Goal: Task Accomplishment & Management: Manage account settings

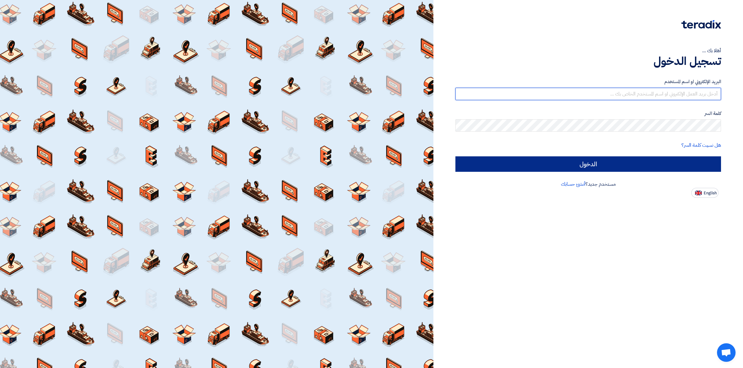
type input "[EMAIL_ADDRESS][DOMAIN_NAME]"
click at [587, 166] on input "الدخول" at bounding box center [587, 164] width 265 height 15
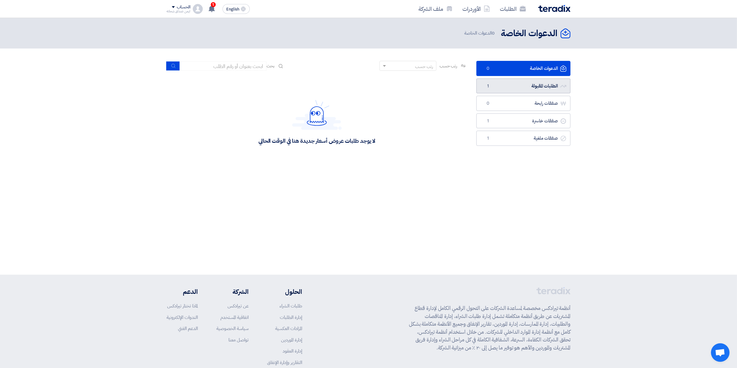
click at [545, 86] on link "الطلبات المقبولة الطلبات المقبولة 1" at bounding box center [523, 86] width 94 height 15
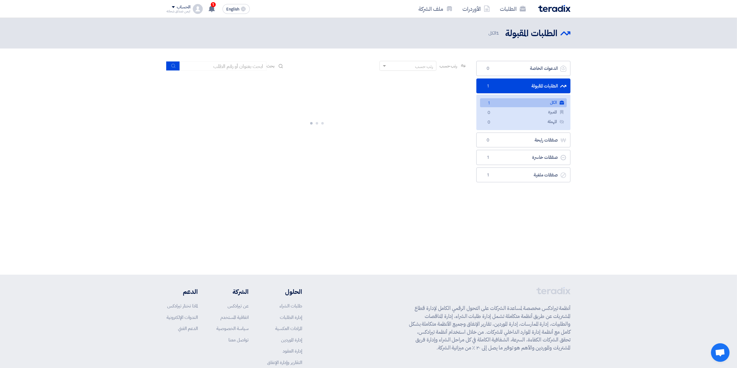
click at [517, 101] on link "الكل الكل 1" at bounding box center [523, 102] width 87 height 9
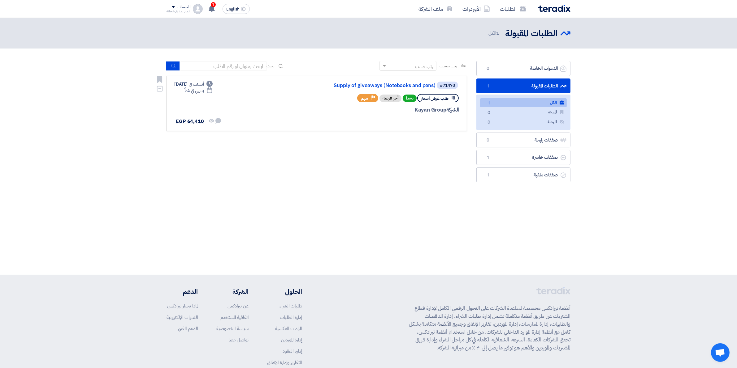
click at [428, 106] on div "الشركة Kayan Group" at bounding box center [384, 110] width 149 height 8
click at [412, 85] on link "Supply of giveaways (Notebooks and pens)" at bounding box center [374, 86] width 124 height 6
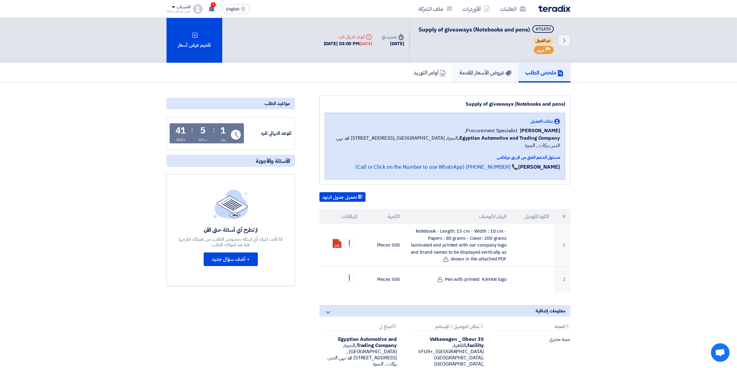
click at [484, 78] on link "عروض الأسعار المقدمة" at bounding box center [485, 73] width 66 height 20
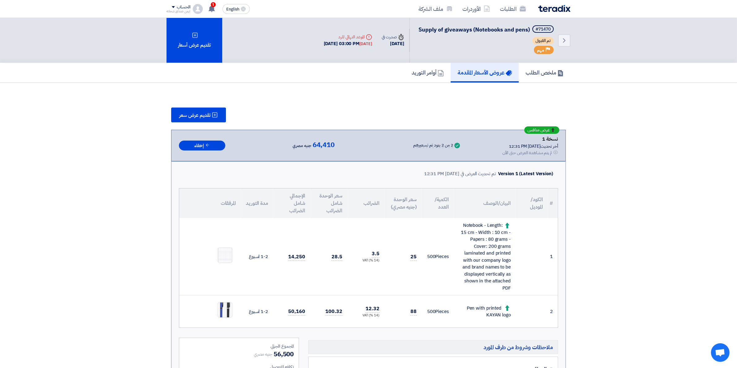
click at [217, 5] on app-header-notification-menu "1 قام بتعديل علي طلبه Supply of giveaways (Notebooks and pens) - شاهد التعديلات…" at bounding box center [211, 9] width 17 height 12
click at [213, 6] on span "1" at bounding box center [213, 4] width 5 height 5
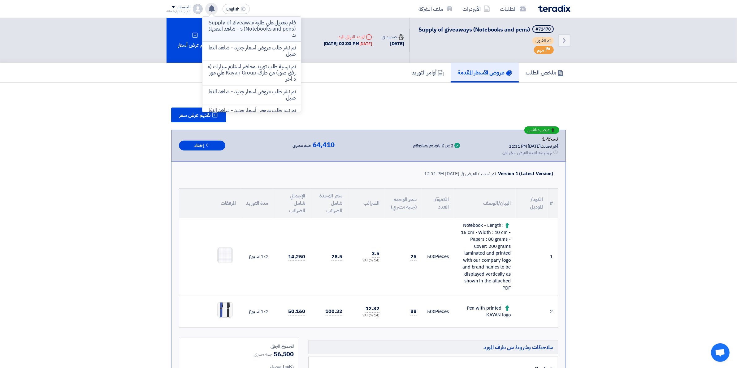
click at [263, 28] on p "قام بتعديل علي طلبه Supply of giveaways (Notebooks and pens) - شاهد التعديلات" at bounding box center [251, 29] width 88 height 19
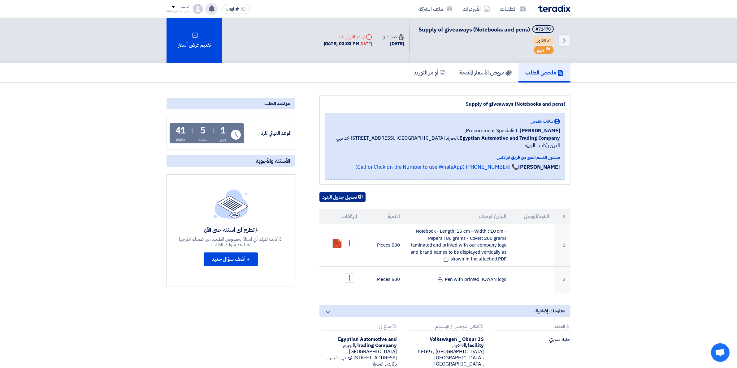
click at [353, 192] on button "تحميل جدول البنود" at bounding box center [342, 197] width 46 height 10
drag, startPoint x: 548, startPoint y: 117, endPoint x: 473, endPoint y: 118, distance: 74.9
click at [473, 118] on div "بيانات العميل" at bounding box center [445, 121] width 230 height 6
click at [485, 73] on h5 "عروض الأسعار المقدمة" at bounding box center [485, 72] width 52 height 7
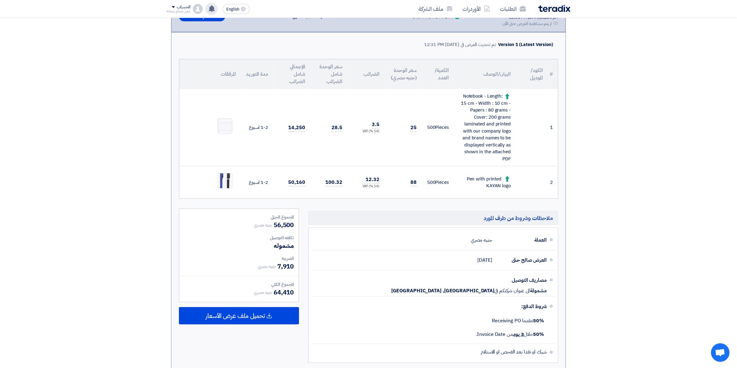
scroll to position [116, 0]
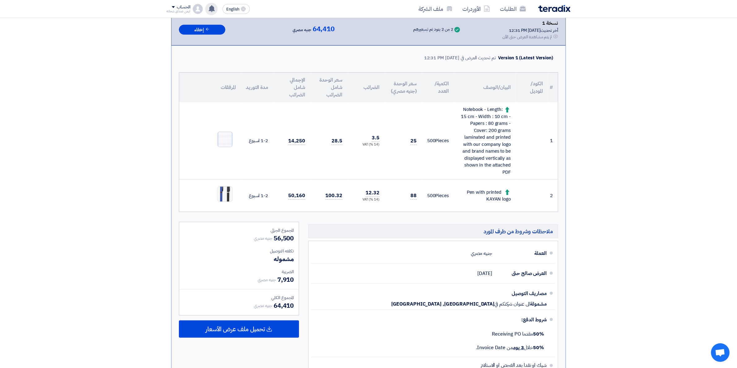
click at [225, 138] on img at bounding box center [224, 139] width 15 height 19
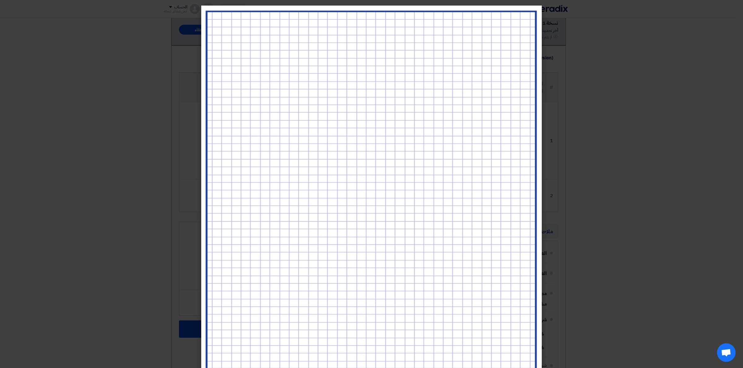
click at [566, 76] on modal-container at bounding box center [371, 184] width 743 height 368
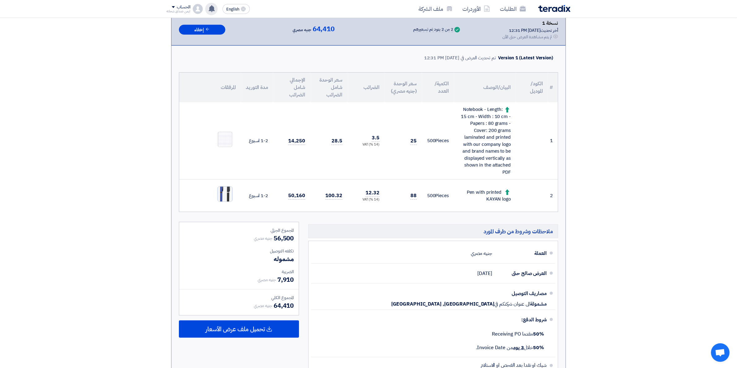
click at [218, 186] on img at bounding box center [224, 194] width 15 height 31
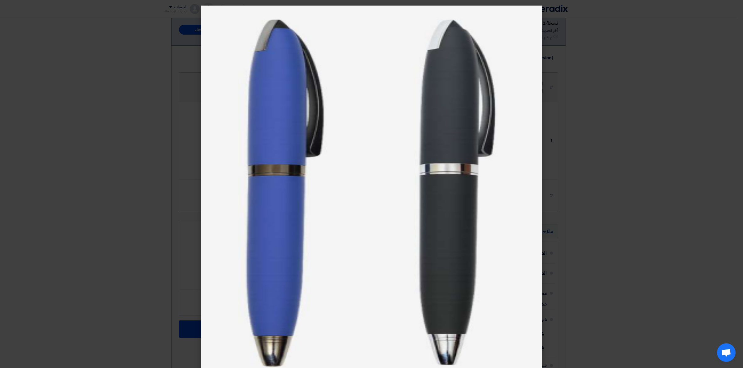
click at [591, 112] on modal-container at bounding box center [371, 184] width 743 height 368
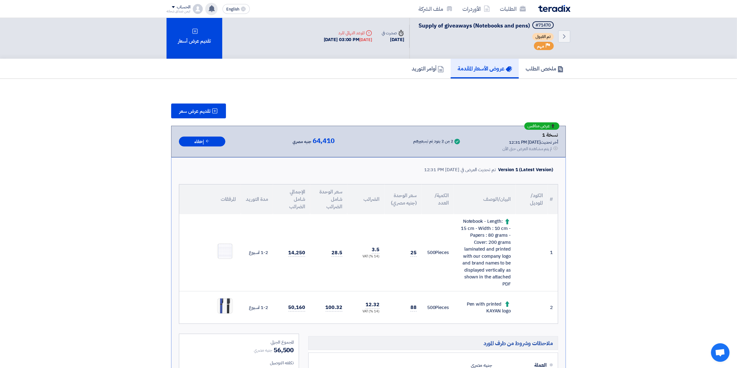
scroll to position [0, 0]
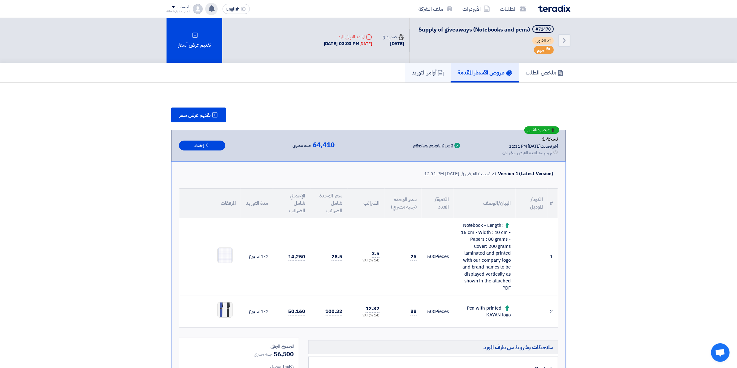
click at [423, 76] on link "أوامر التوريد" at bounding box center [428, 73] width 46 height 20
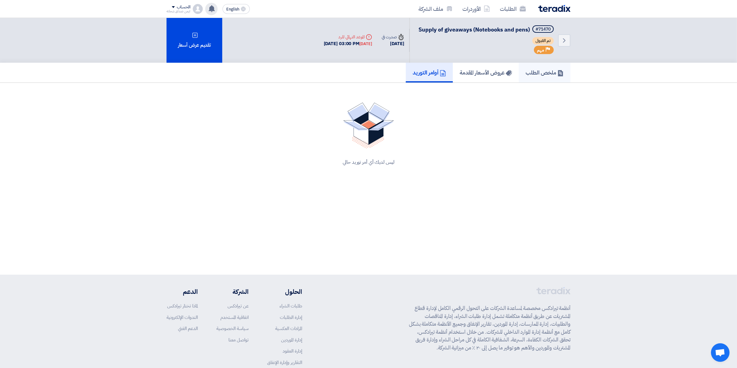
click at [527, 64] on link "ملخص الطلب" at bounding box center [545, 73] width 52 height 20
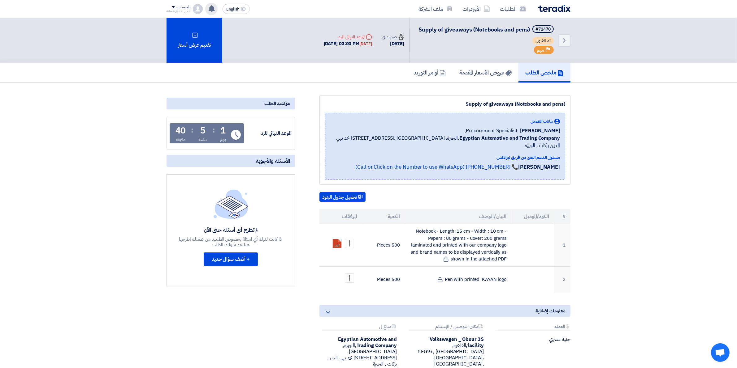
click at [547, 50] on icon "Priority" at bounding box center [547, 49] width 4 height 4
click at [549, 49] on icon "Priority" at bounding box center [547, 49] width 4 height 4
click at [562, 38] on icon "Back" at bounding box center [563, 40] width 7 height 7
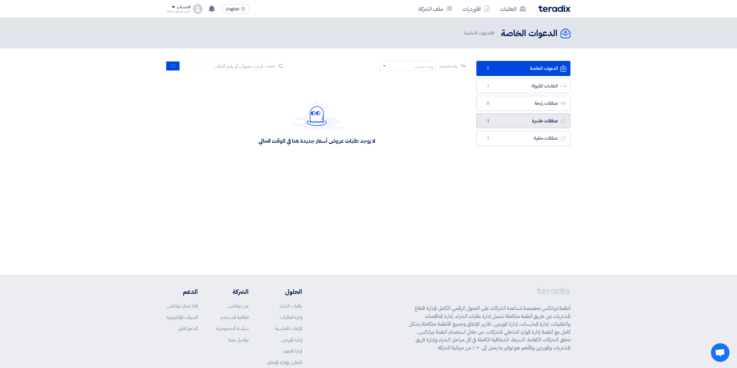
click at [530, 124] on link "صفقات خاسرة صفقات خاسرة 1" at bounding box center [523, 121] width 94 height 15
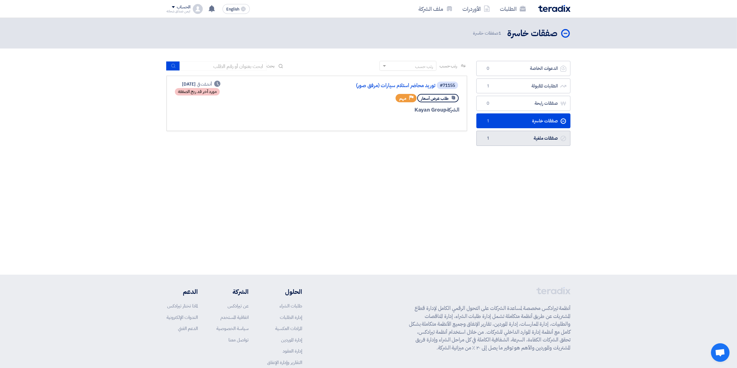
click at [528, 137] on link "صفقات ملغية صفقات ملغية 1" at bounding box center [523, 138] width 94 height 15
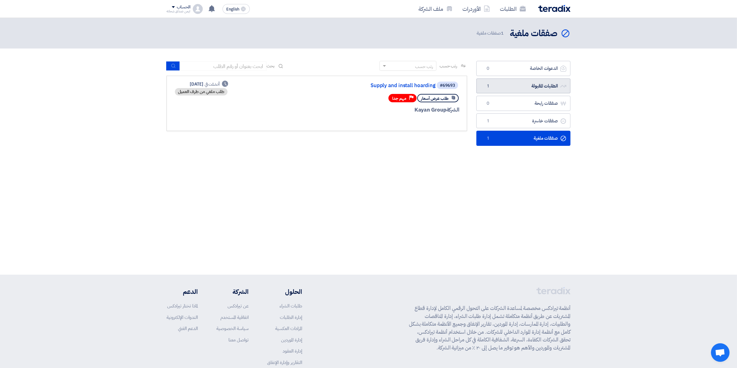
click at [531, 81] on link "الطلبات المقبولة الطلبات المقبولة 1" at bounding box center [523, 86] width 94 height 15
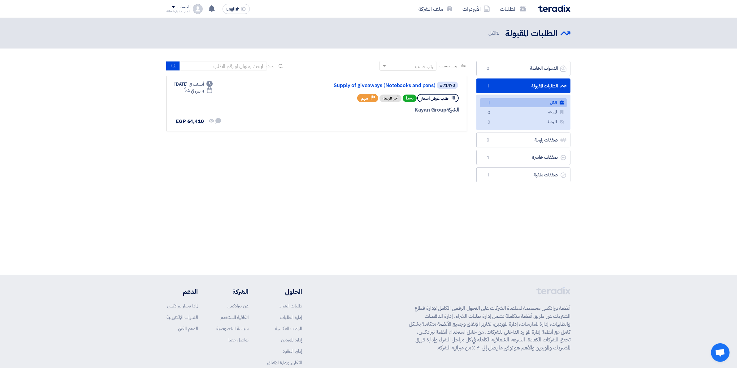
click at [520, 101] on link "الكل الكل 1" at bounding box center [523, 102] width 87 height 9
click at [405, 86] on link "Supply of giveaways (Notebooks and pens)" at bounding box center [374, 86] width 124 height 6
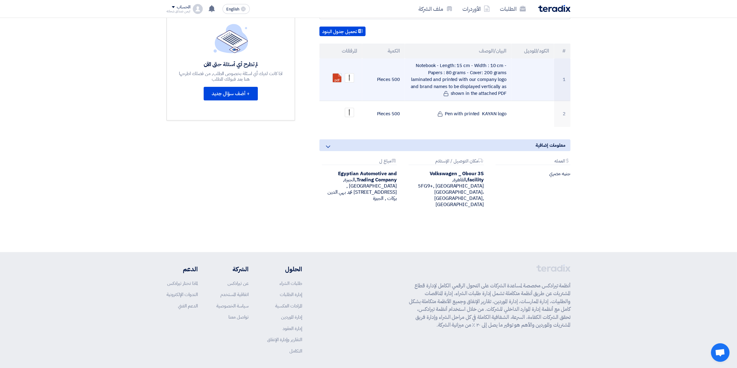
scroll to position [170, 0]
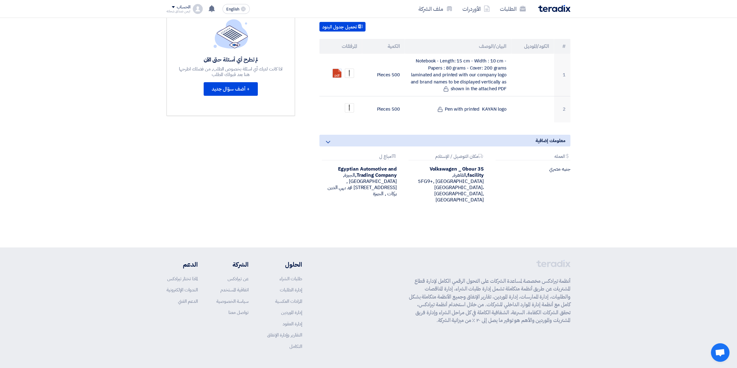
click at [322, 135] on div "معلومات إضافية" at bounding box center [444, 141] width 251 height 12
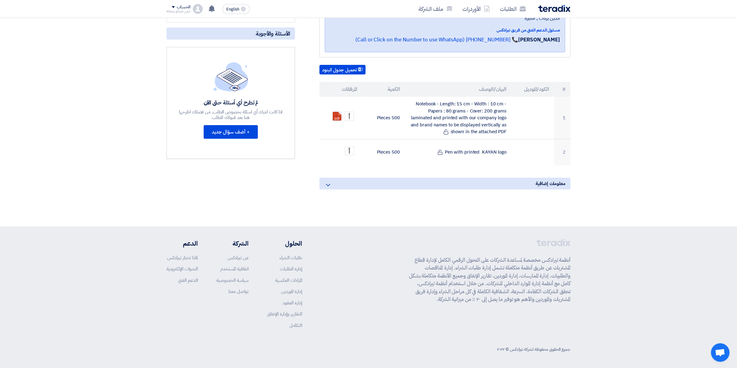
scroll to position [118, 0]
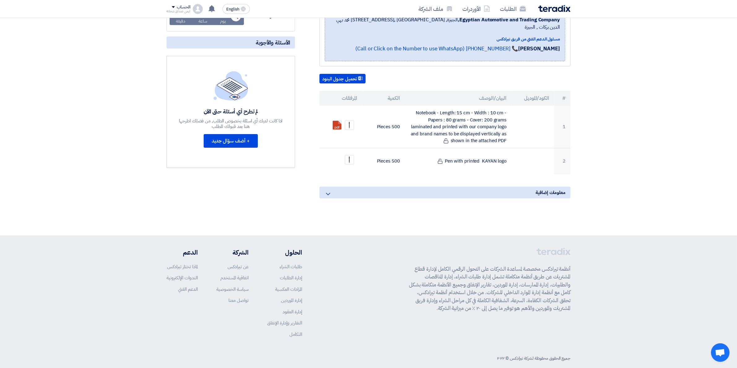
click at [332, 187] on div "معلومات إضافية" at bounding box center [444, 193] width 251 height 12
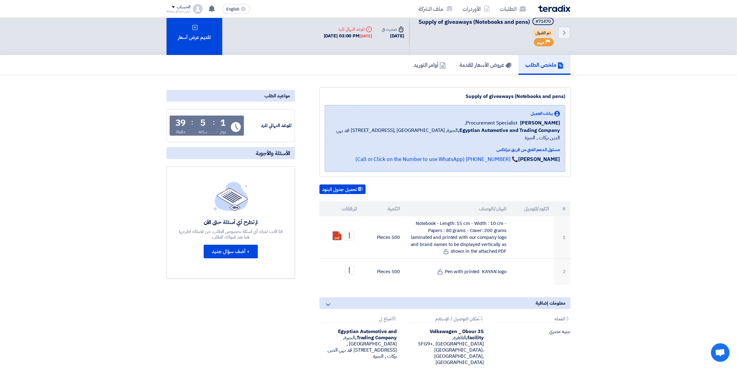
scroll to position [0, 0]
